Goal: Task Accomplishment & Management: Use online tool/utility

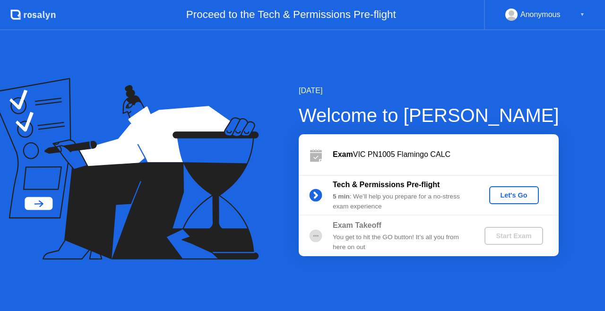
click at [497, 192] on div "Let's Go" at bounding box center [514, 195] width 42 height 8
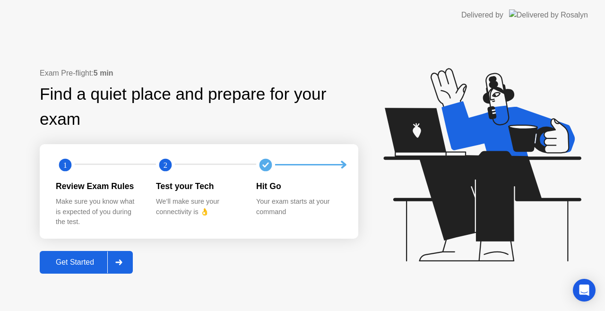
click at [101, 256] on button "Get Started" at bounding box center [86, 262] width 93 height 23
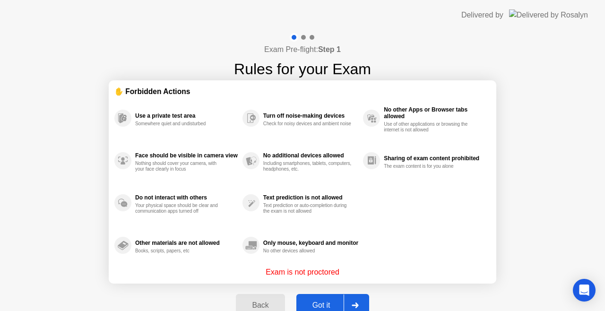
click at [339, 299] on button "Got it" at bounding box center [332, 305] width 73 height 23
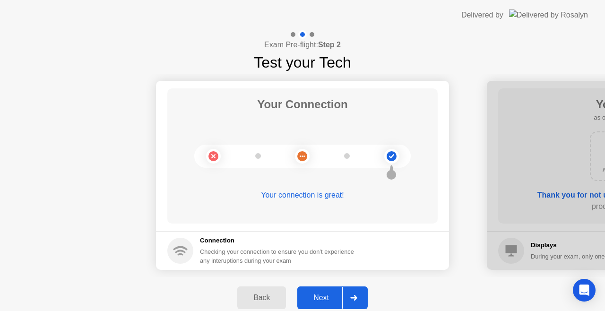
click at [351, 295] on icon at bounding box center [353, 298] width 7 height 6
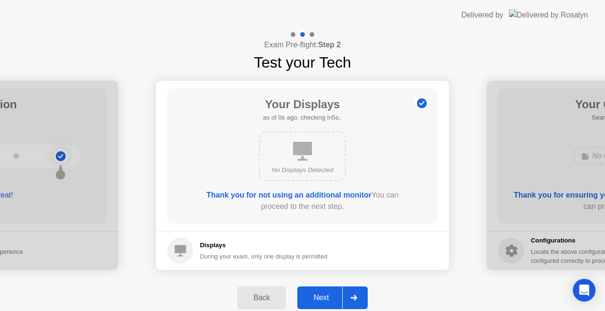
click at [351, 295] on icon at bounding box center [353, 298] width 7 height 6
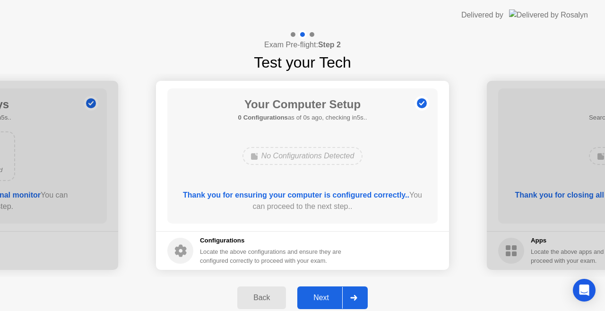
click at [351, 295] on icon at bounding box center [353, 298] width 7 height 6
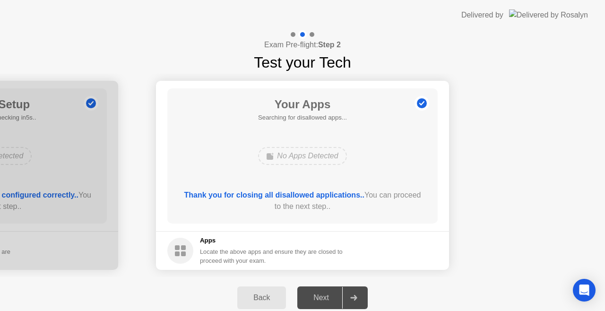
click at [351, 295] on icon at bounding box center [353, 298] width 7 height 6
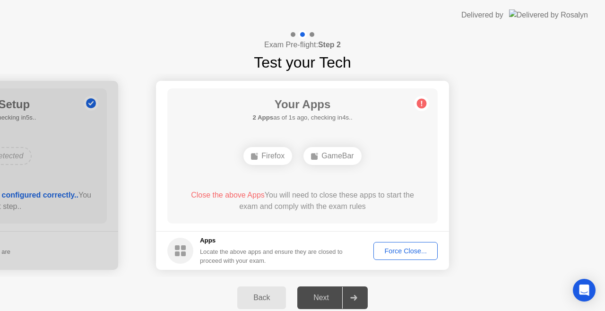
click at [403, 256] on button "Force Close..." at bounding box center [405, 251] width 64 height 18
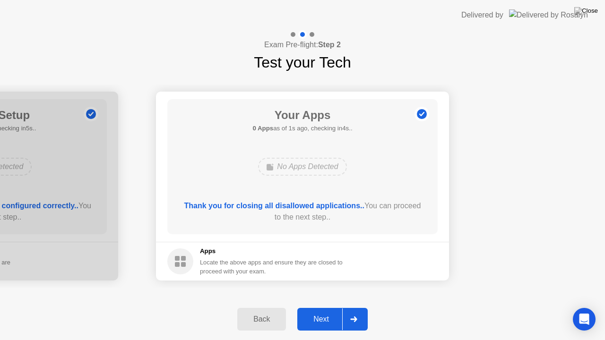
click at [338, 310] on div "Next" at bounding box center [321, 319] width 42 height 9
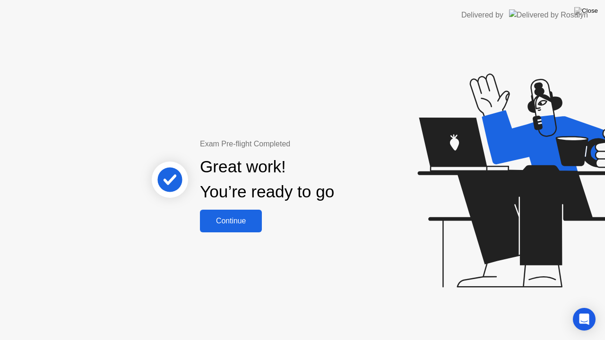
click at [242, 222] on div "Continue" at bounding box center [231, 221] width 56 height 9
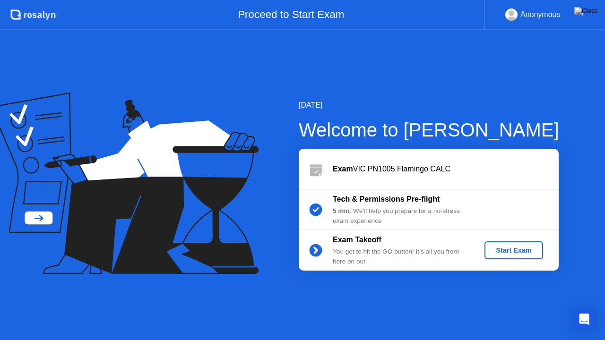
click at [501, 256] on button "Start Exam" at bounding box center [513, 250] width 58 height 18
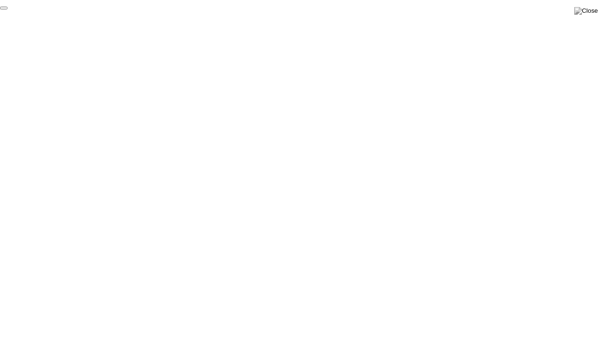
click div "End Proctoring Session"
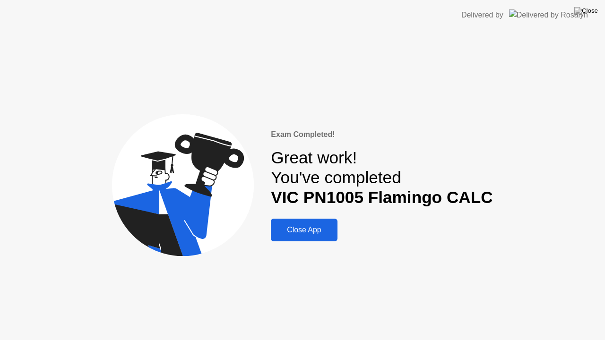
click at [311, 229] on div "Close App" at bounding box center [304, 230] width 60 height 9
